Goal: Transaction & Acquisition: Purchase product/service

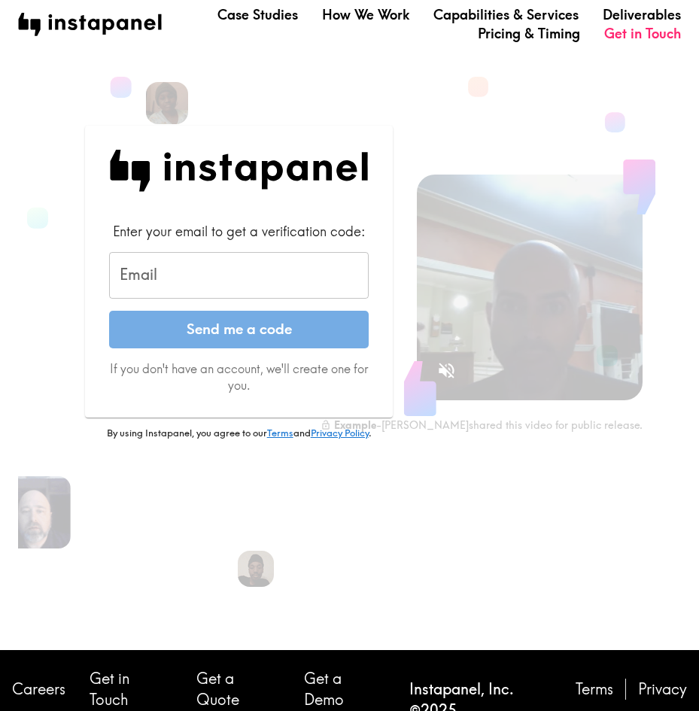
click at [257, 273] on input "Email" at bounding box center [239, 275] width 260 height 47
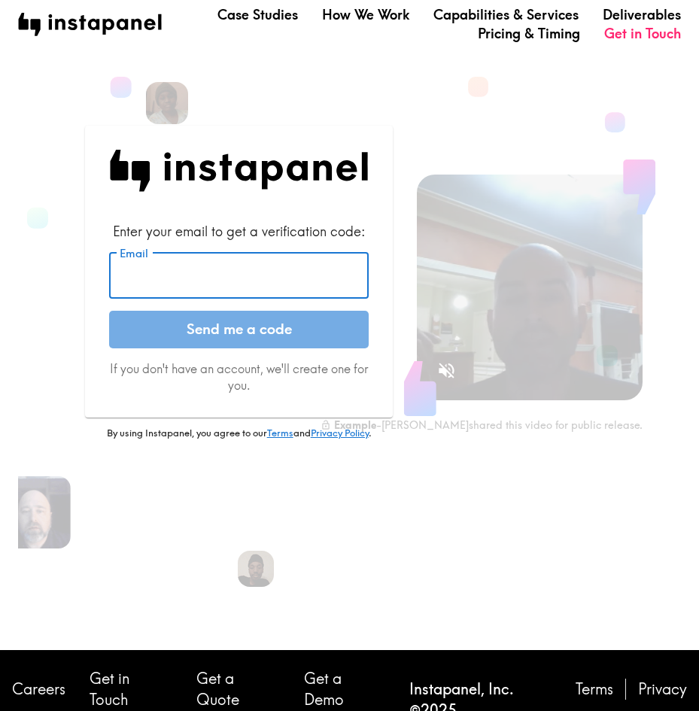
paste input "[EMAIL_ADDRESS][DOMAIN_NAME]"
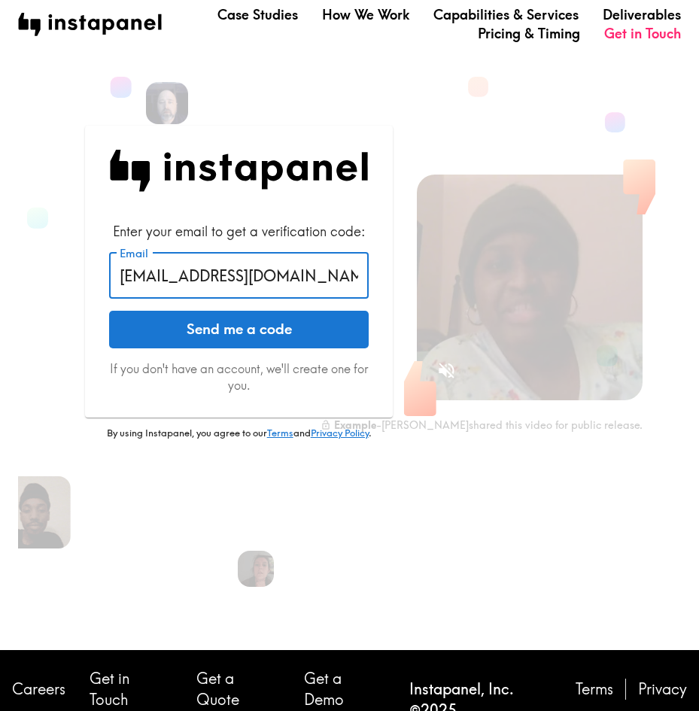
type input "[EMAIL_ADDRESS][DOMAIN_NAME]"
click at [258, 327] on button "Send me a code" at bounding box center [239, 330] width 260 height 38
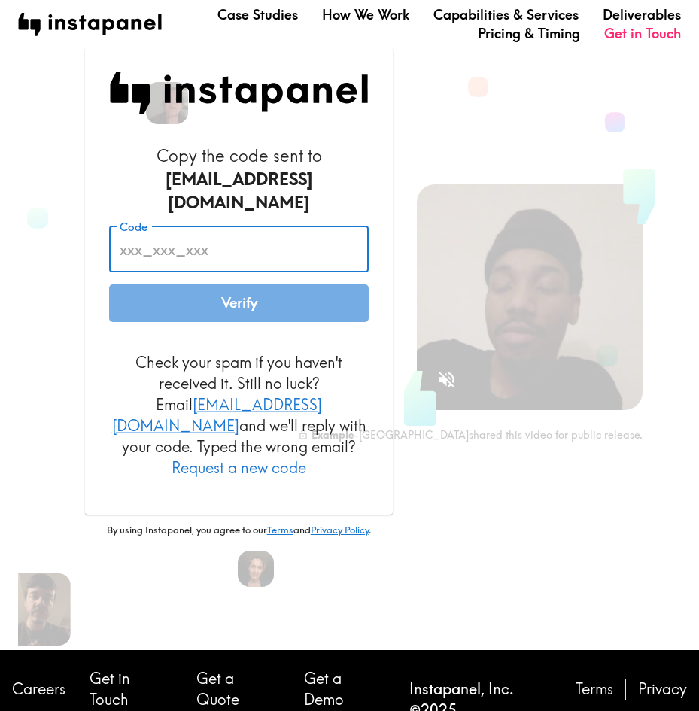
click at [185, 226] on input "Code" at bounding box center [239, 249] width 260 height 47
paste input "QyB_j5N_ftA"
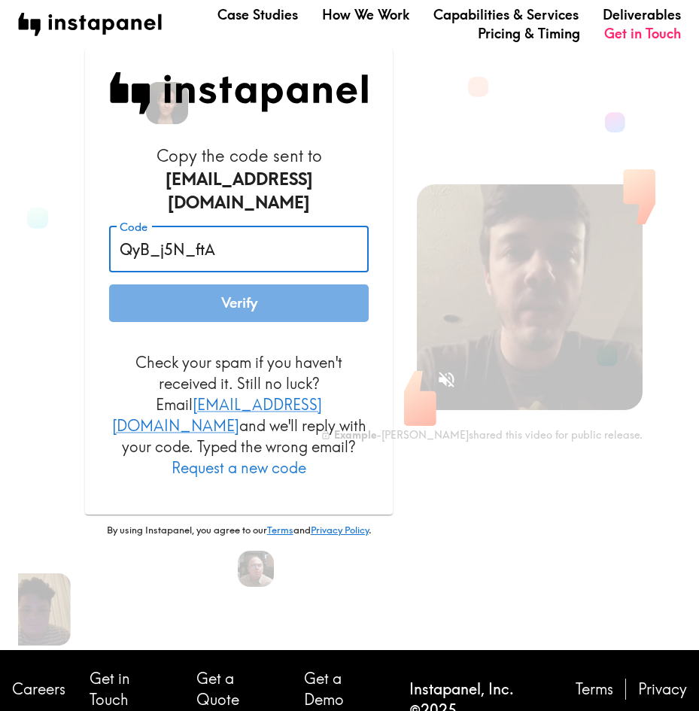
type input "QyB_j5N_ftA"
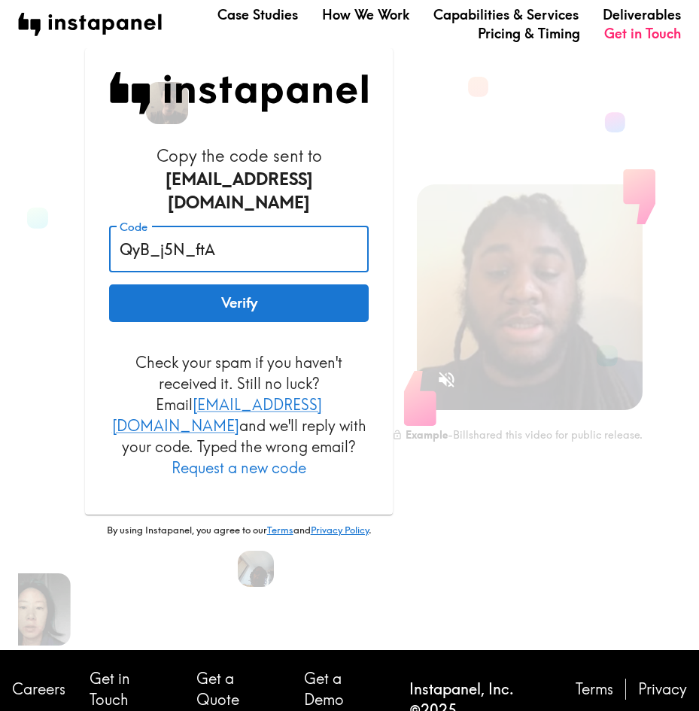
click at [213, 292] on button "Verify" at bounding box center [239, 304] width 260 height 38
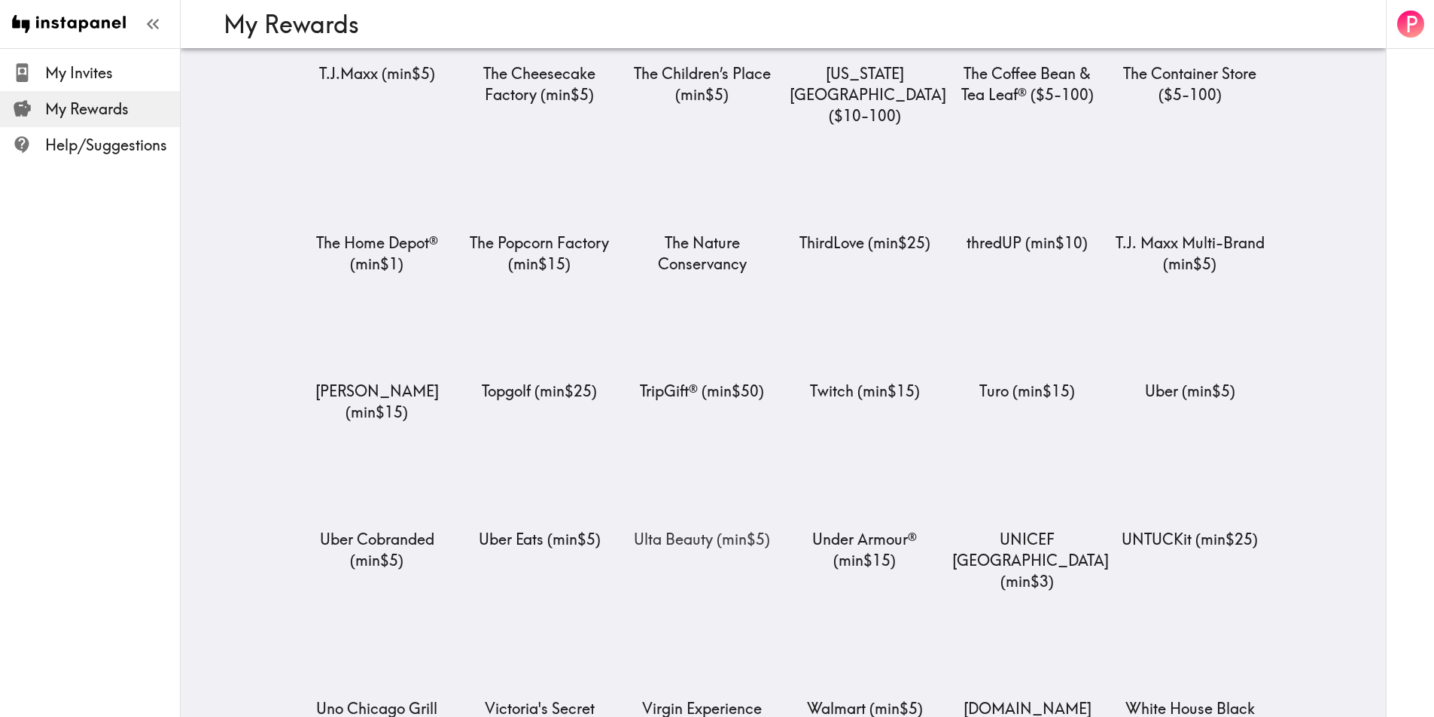
scroll to position [6275, 0]
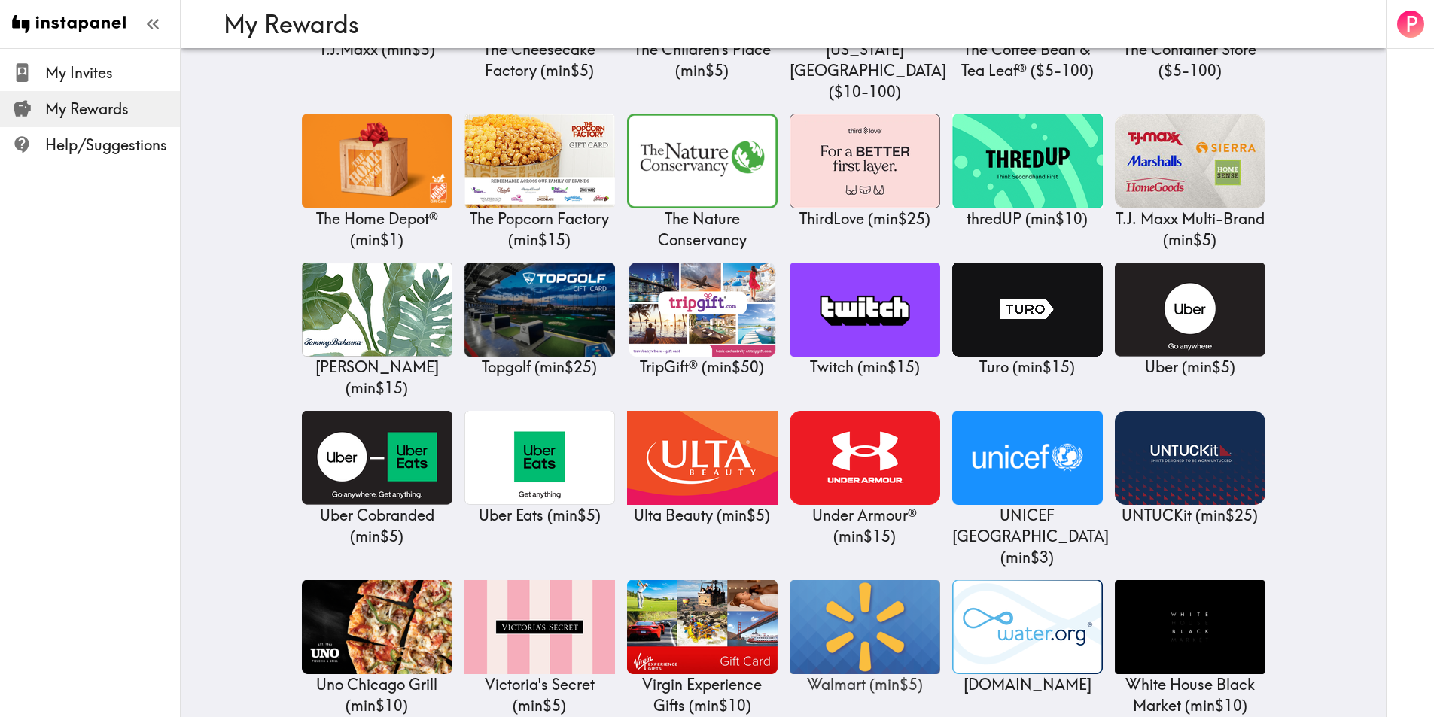
click at [458, 580] on img at bounding box center [865, 627] width 151 height 94
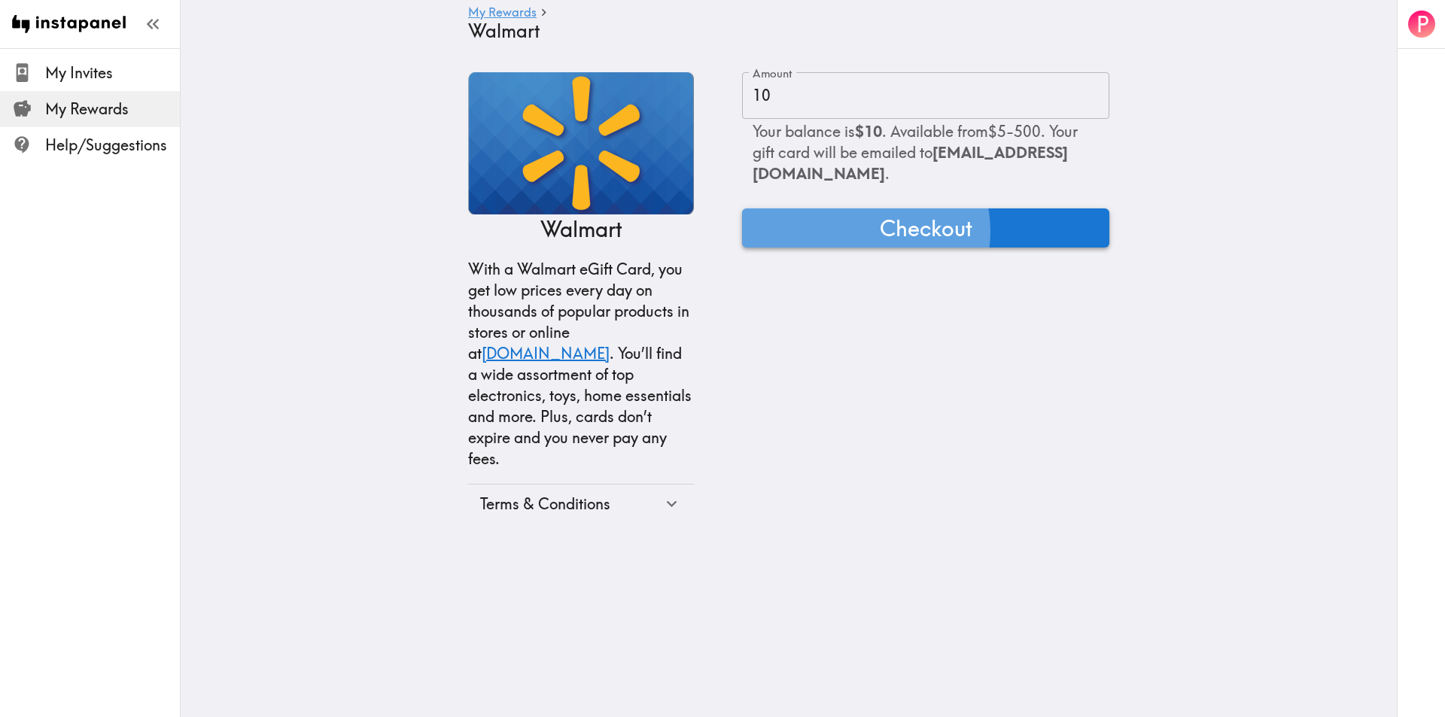
click at [458, 243] on span "Checkout" at bounding box center [926, 228] width 93 height 30
